Goal: Task Accomplishment & Management: Use online tool/utility

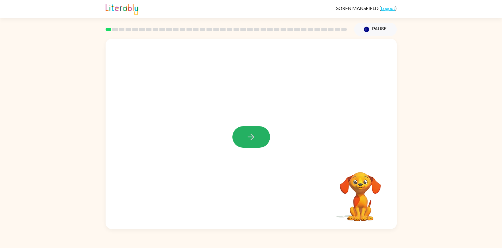
click at [259, 142] on button "button" at bounding box center [251, 136] width 38 height 21
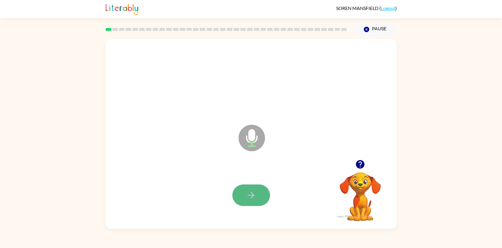
click at [262, 191] on button "button" at bounding box center [251, 194] width 38 height 21
click at [255, 191] on icon "button" at bounding box center [251, 195] width 10 height 10
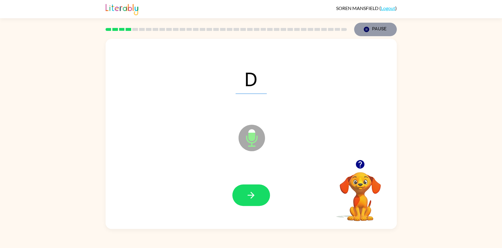
click at [365, 34] on button "Pause Pause" at bounding box center [375, 30] width 43 height 14
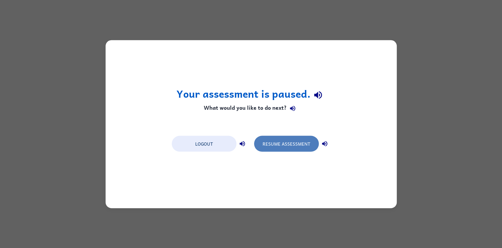
click at [293, 149] on button "Resume Assessment" at bounding box center [286, 144] width 65 height 16
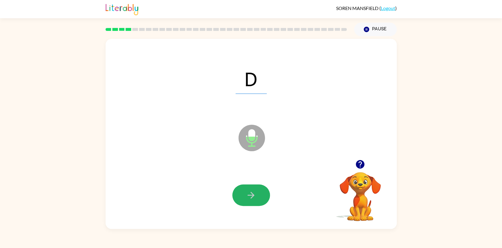
click at [249, 196] on icon "button" at bounding box center [251, 195] width 7 height 7
click at [250, 196] on icon "button" at bounding box center [251, 195] width 7 height 7
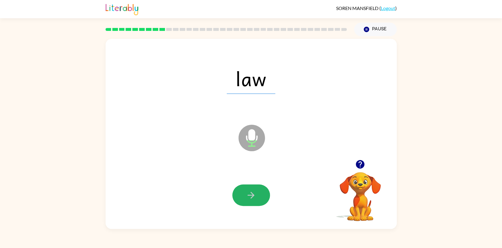
click at [250, 196] on icon "button" at bounding box center [251, 195] width 7 height 7
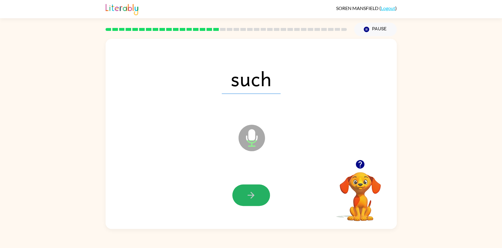
click at [250, 196] on icon "button" at bounding box center [251, 195] width 7 height 7
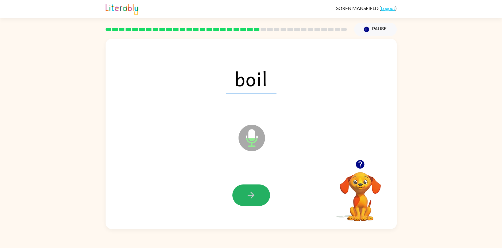
click at [250, 196] on icon "button" at bounding box center [251, 195] width 7 height 7
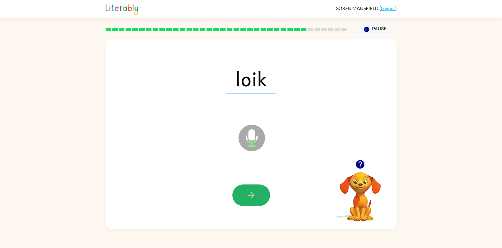
click at [250, 196] on icon "button" at bounding box center [251, 195] width 7 height 7
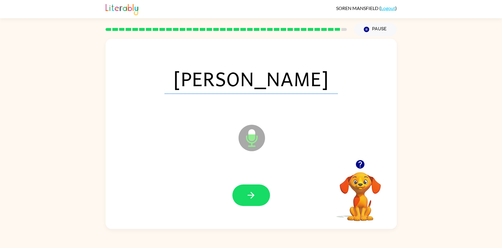
click at [250, 196] on icon "button" at bounding box center [251, 195] width 7 height 7
